Goal: Task Accomplishment & Management: Complete application form

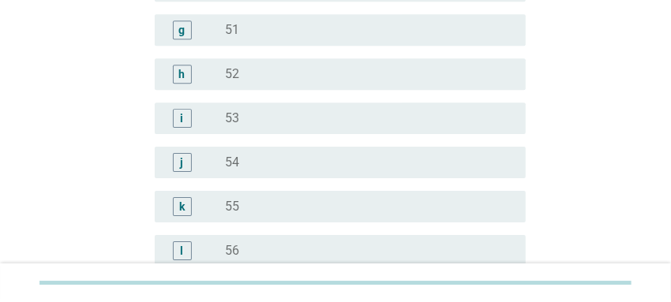
scroll to position [2116, 0]
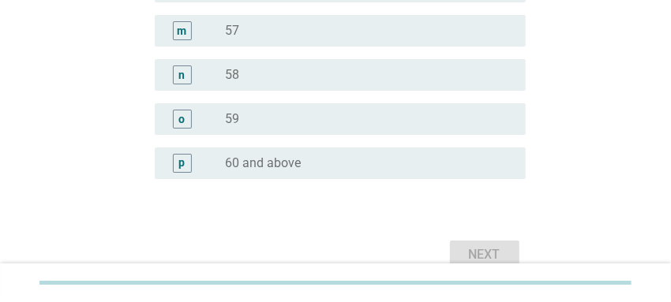
click at [282, 156] on label "60 and above" at bounding box center [263, 163] width 76 height 16
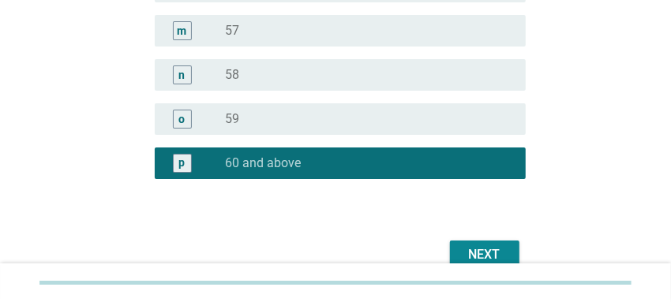
click at [494, 255] on div "Next" at bounding box center [484, 254] width 44 height 19
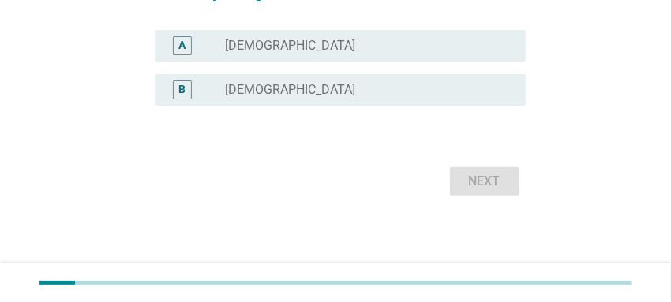
scroll to position [0, 0]
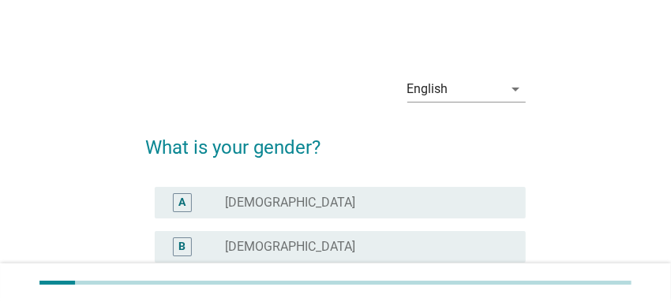
click at [358, 195] on div "radio_button_unchecked [DEMOGRAPHIC_DATA]" at bounding box center [362, 203] width 275 height 16
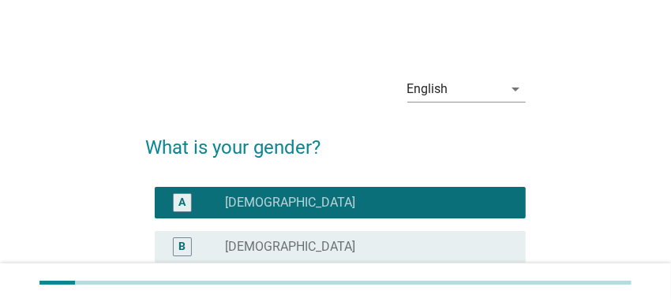
scroll to position [156, 0]
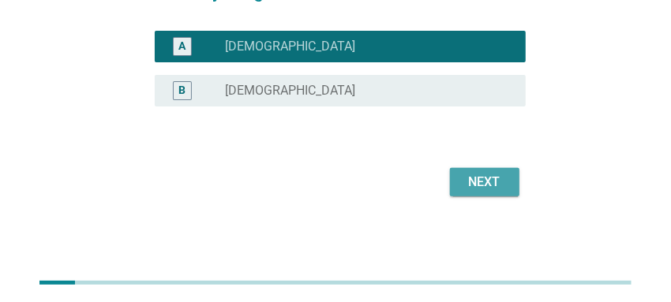
click at [470, 168] on button "Next" at bounding box center [484, 182] width 69 height 28
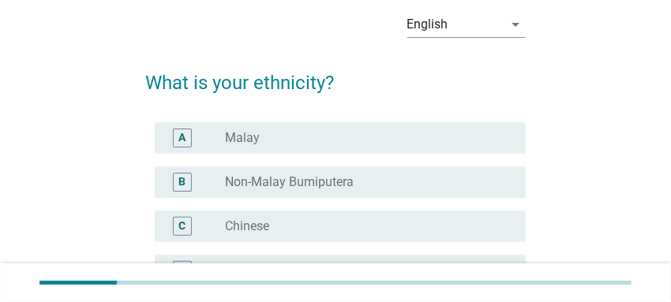
scroll to position [94, 0]
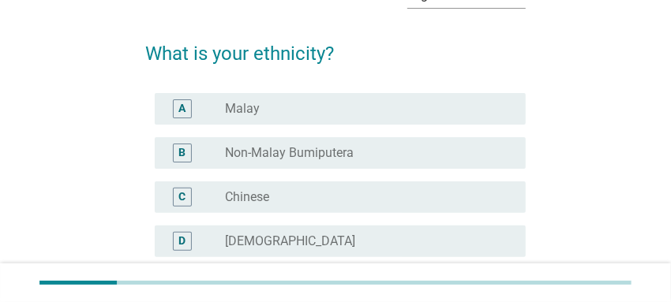
click at [383, 193] on div "radio_button_unchecked Chinese" at bounding box center [362, 197] width 275 height 16
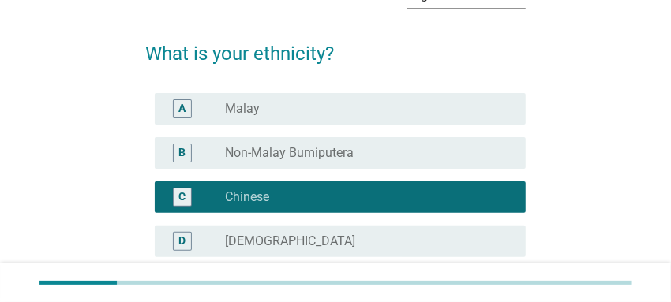
scroll to position [289, 0]
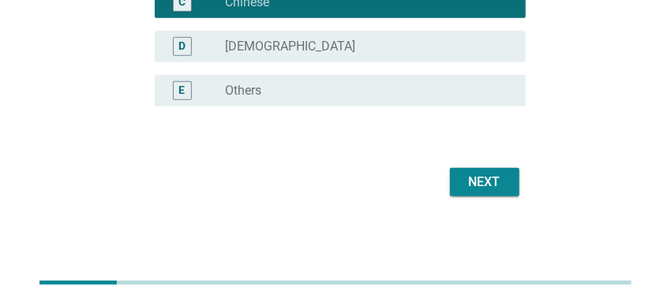
click at [481, 180] on div "Next" at bounding box center [484, 182] width 44 height 19
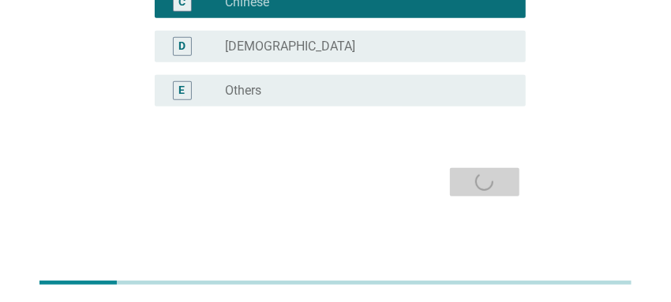
scroll to position [0, 0]
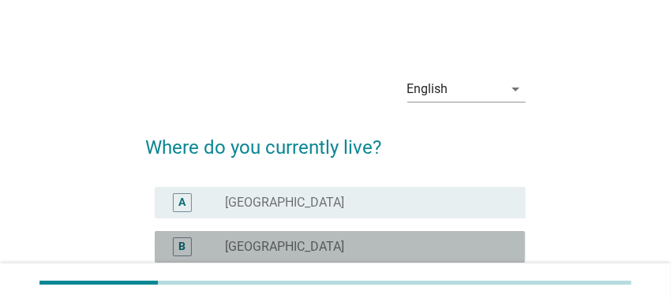
click at [348, 243] on div "radio_button_unchecked [GEOGRAPHIC_DATA]" at bounding box center [362, 247] width 275 height 16
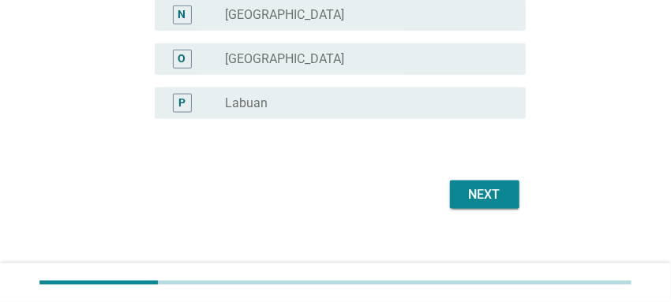
scroll to position [775, 0]
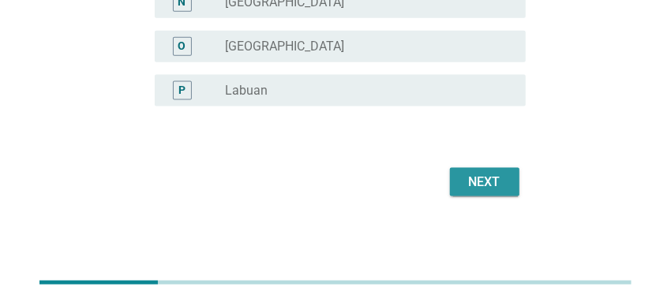
click at [488, 179] on div "Next" at bounding box center [484, 182] width 44 height 19
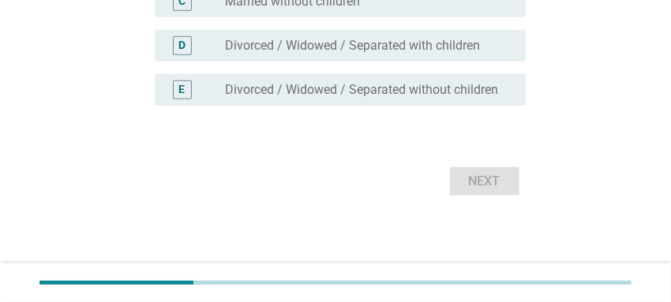
scroll to position [0, 0]
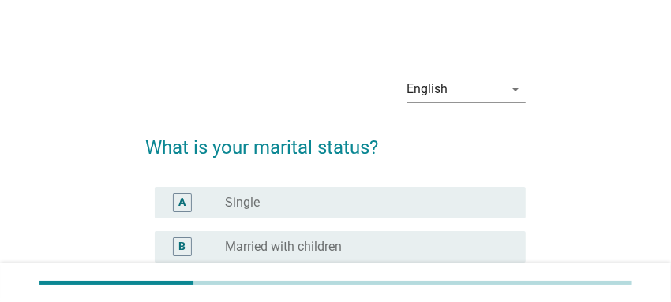
click at [392, 247] on div "radio_button_unchecked Married with children" at bounding box center [362, 247] width 275 height 16
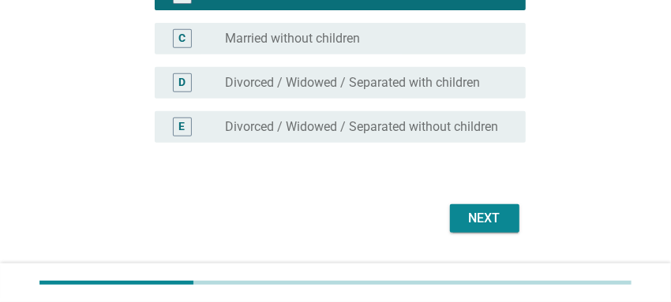
scroll to position [264, 0]
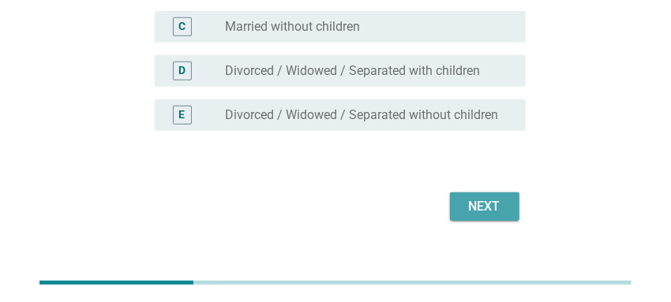
click at [469, 200] on div "Next" at bounding box center [484, 206] width 44 height 19
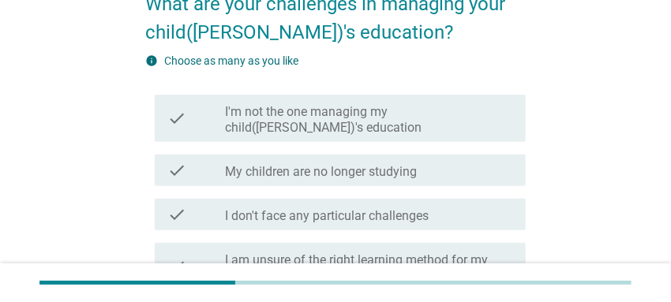
scroll to position [157, 0]
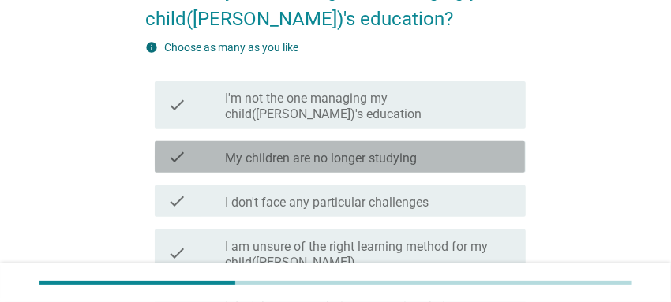
click at [394, 151] on label "My children are no longer studying" at bounding box center [321, 159] width 192 height 16
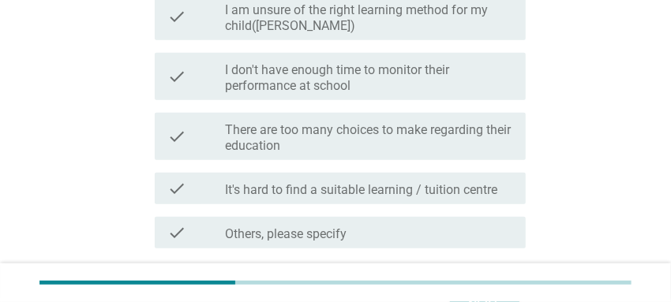
scroll to position [431, 0]
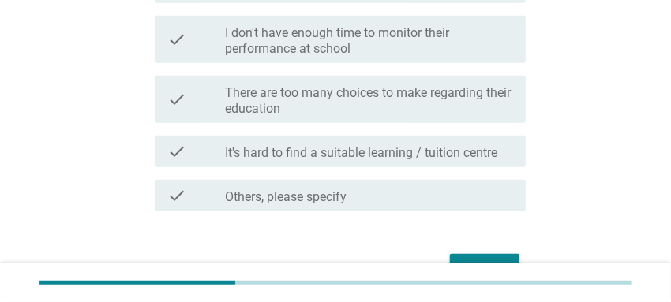
click at [479, 259] on div "Next" at bounding box center [484, 268] width 44 height 19
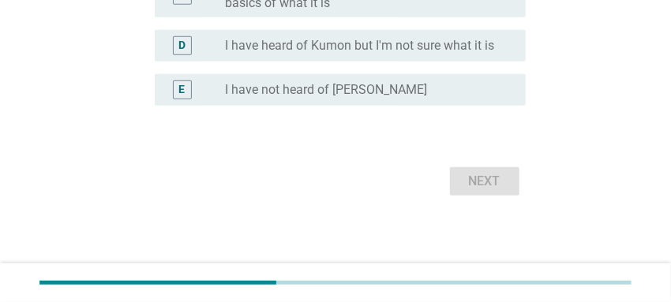
scroll to position [0, 0]
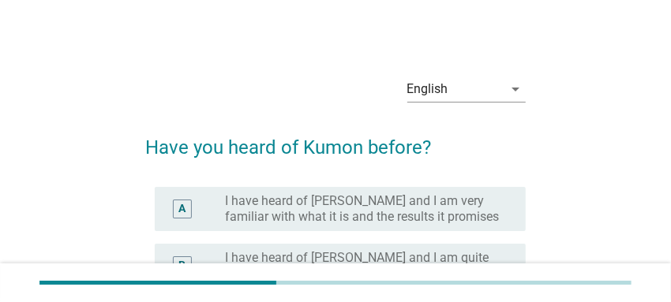
click at [436, 221] on label "I have heard of [PERSON_NAME] and I am very familiar with what it is and the re…" at bounding box center [362, 209] width 275 height 32
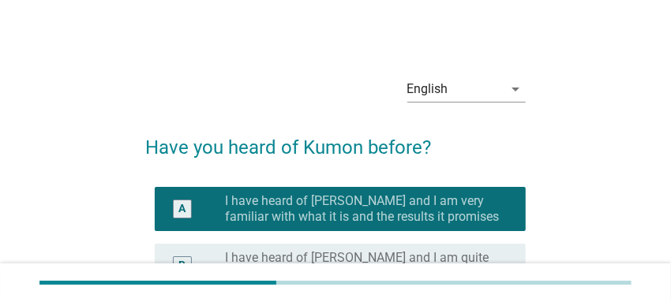
scroll to position [264, 0]
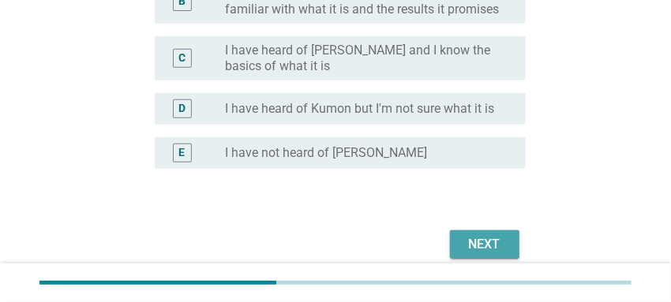
click at [490, 248] on div "Next" at bounding box center [484, 244] width 44 height 19
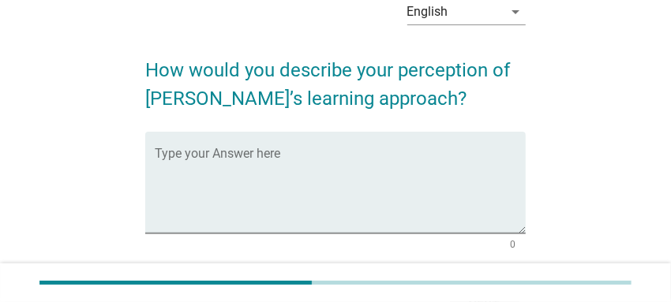
scroll to position [95, 0]
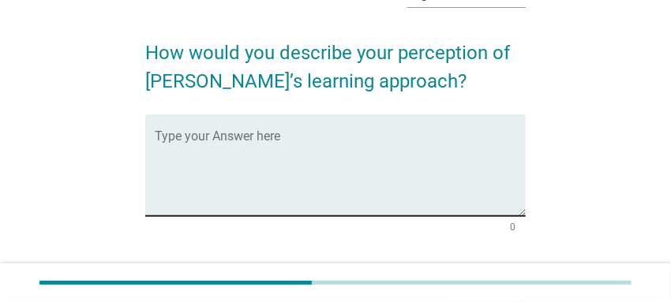
click at [356, 138] on textarea "Type your Answer here" at bounding box center [340, 174] width 370 height 83
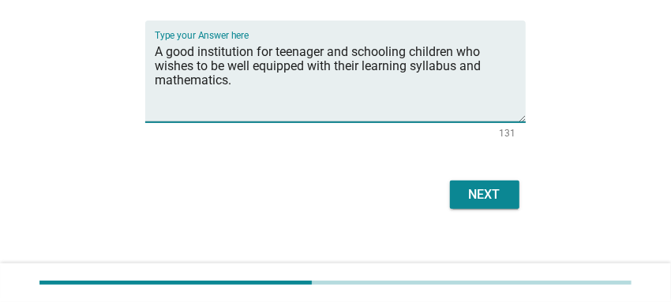
scroll to position [201, 0]
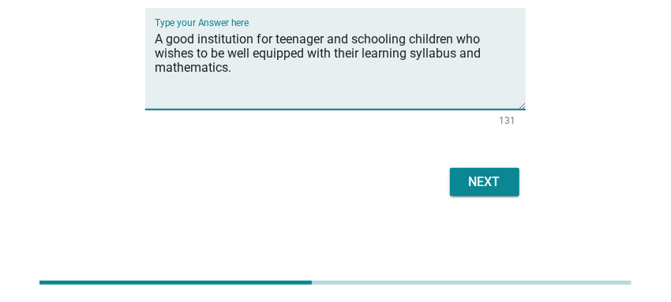
type textarea "A good institution for teenager and schooling children who wishes to be well eq…"
click at [490, 176] on div "Next" at bounding box center [484, 182] width 44 height 19
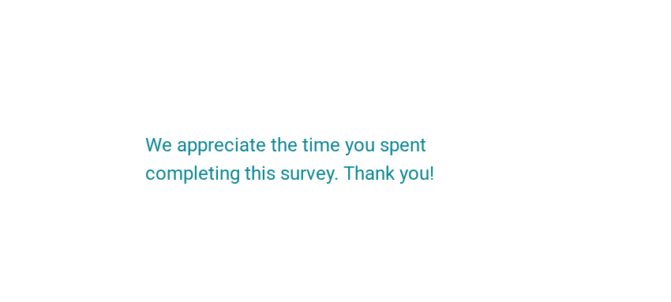
scroll to position [0, 0]
